Goal: Information Seeking & Learning: Learn about a topic

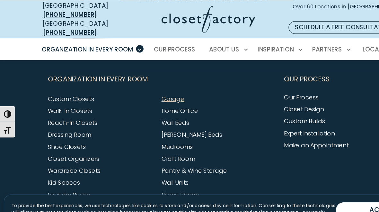
scroll to position [2039, 0]
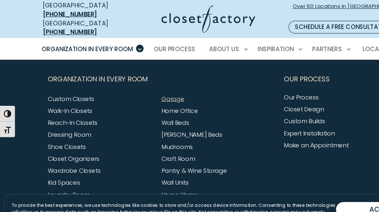
click at [152, 81] on link "Garage" at bounding box center [149, 84] width 20 height 7
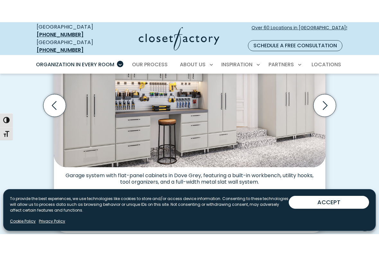
scroll to position [213, 0]
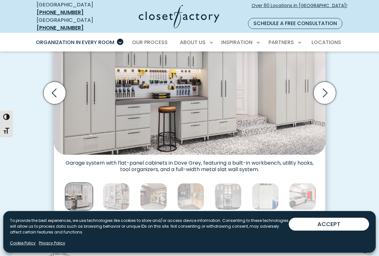
click at [110, 84] on icon "Next slide" at bounding box center [324, 93] width 23 height 23
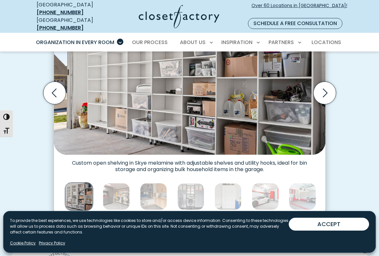
click at [110, 84] on icon "Next slide" at bounding box center [324, 93] width 23 height 23
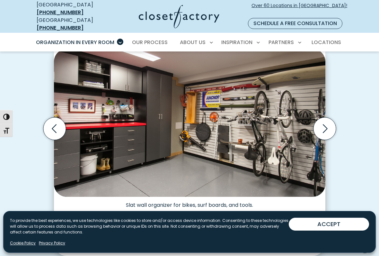
scroll to position [177, 0]
click at [110, 121] on icon "Next slide" at bounding box center [324, 129] width 23 height 23
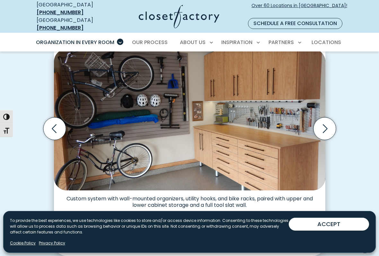
click at [110, 120] on icon "Next slide" at bounding box center [324, 128] width 23 height 23
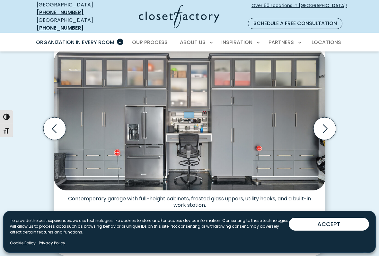
click at [110, 122] on icon "Next slide" at bounding box center [324, 128] width 23 height 23
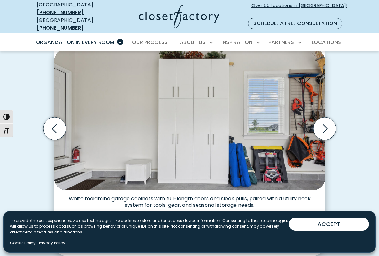
click at [110, 121] on icon "Next slide" at bounding box center [324, 128] width 23 height 23
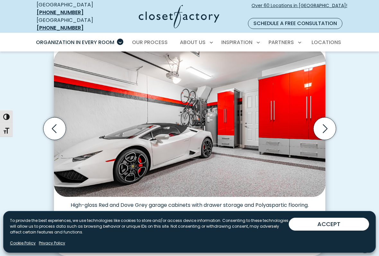
click at [110, 124] on icon "Next slide" at bounding box center [324, 128] width 23 height 23
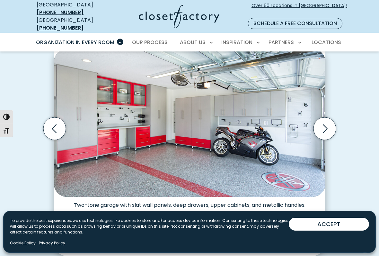
click at [110, 117] on icon "Next slide" at bounding box center [324, 128] width 23 height 23
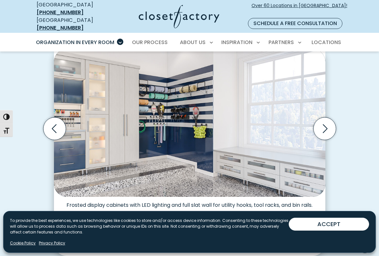
click at [110, 120] on icon "Next slide" at bounding box center [324, 128] width 23 height 23
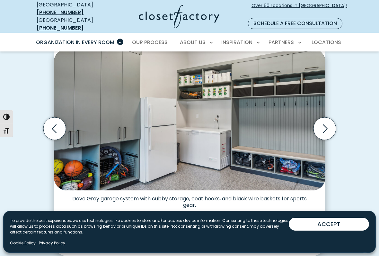
click at [110, 119] on icon "Next slide" at bounding box center [324, 128] width 23 height 23
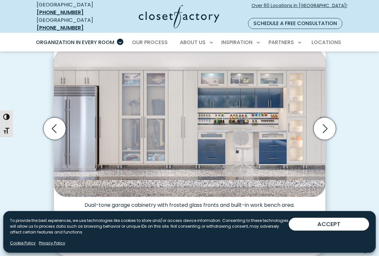
click at [110, 120] on icon "Next slide" at bounding box center [324, 128] width 23 height 23
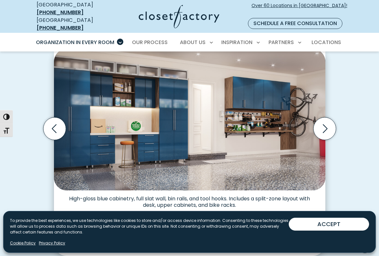
click at [110, 121] on icon "Next slide" at bounding box center [324, 128] width 23 height 23
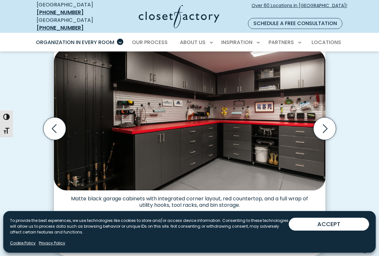
click at [110, 119] on icon "Next slide" at bounding box center [324, 128] width 23 height 23
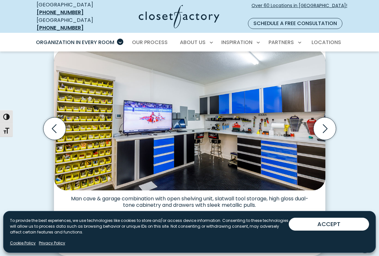
click at [110, 119] on icon "Next slide" at bounding box center [324, 128] width 23 height 23
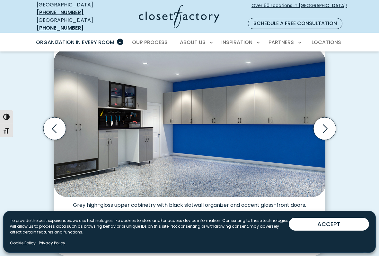
click at [110, 120] on icon "Next slide" at bounding box center [324, 128] width 23 height 23
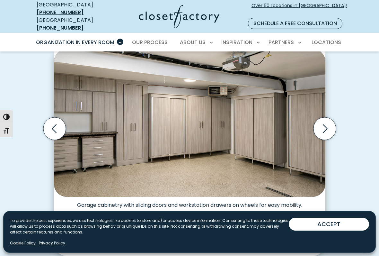
click at [110, 119] on icon "Next slide" at bounding box center [324, 128] width 23 height 23
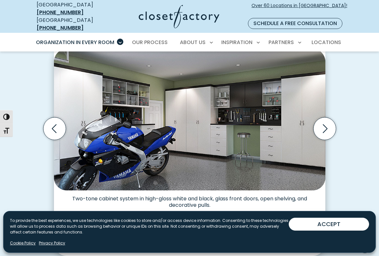
click at [110, 119] on icon "Next slide" at bounding box center [324, 128] width 23 height 23
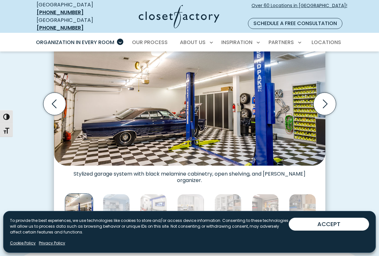
scroll to position [207, 0]
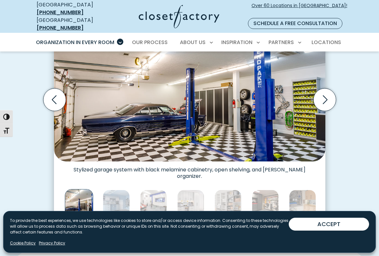
click at [110, 90] on icon "Next slide" at bounding box center [324, 99] width 23 height 23
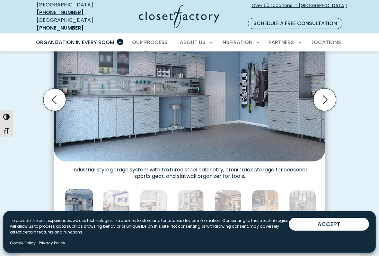
click at [110, 95] on icon "Next slide" at bounding box center [325, 99] width 5 height 9
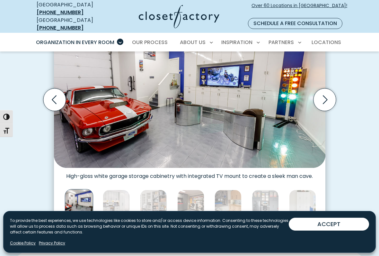
click at [110, 88] on icon "Next slide" at bounding box center [324, 99] width 23 height 23
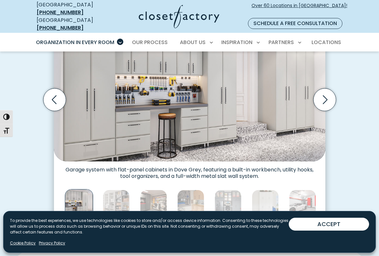
click at [110, 88] on icon "Next slide" at bounding box center [324, 99] width 23 height 23
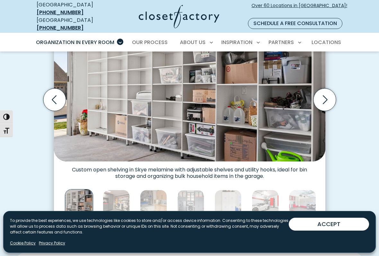
click at [110, 90] on icon "Next slide" at bounding box center [324, 99] width 23 height 23
